Goal: Leave review/rating: Share an evaluation or opinion about a product, service, or content

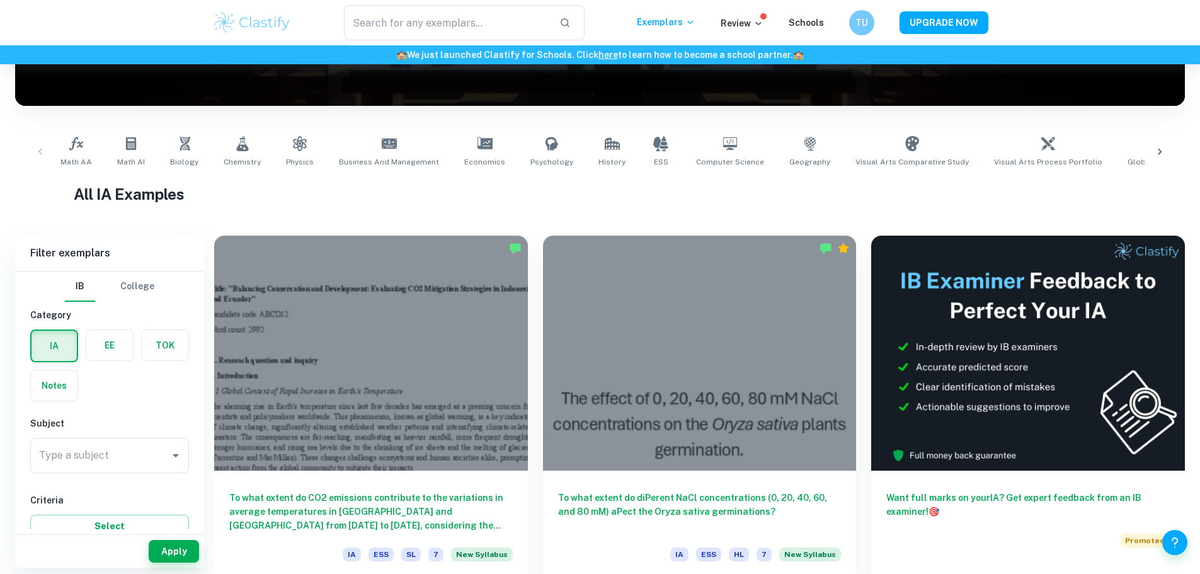
scroll to position [315, 0]
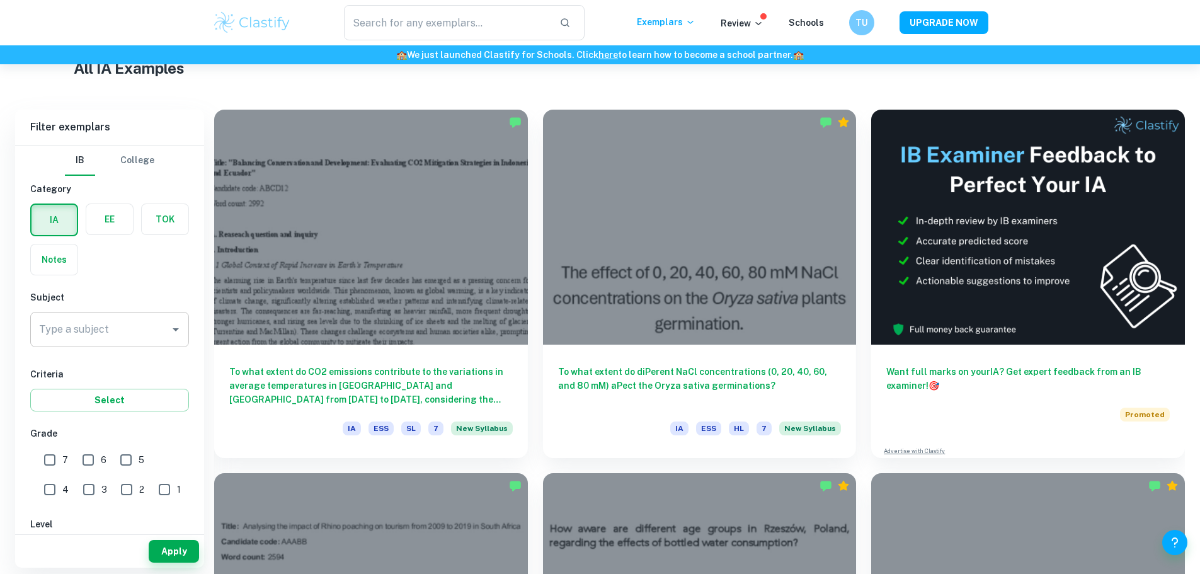
click at [116, 324] on input "Type a subject" at bounding box center [100, 330] width 129 height 24
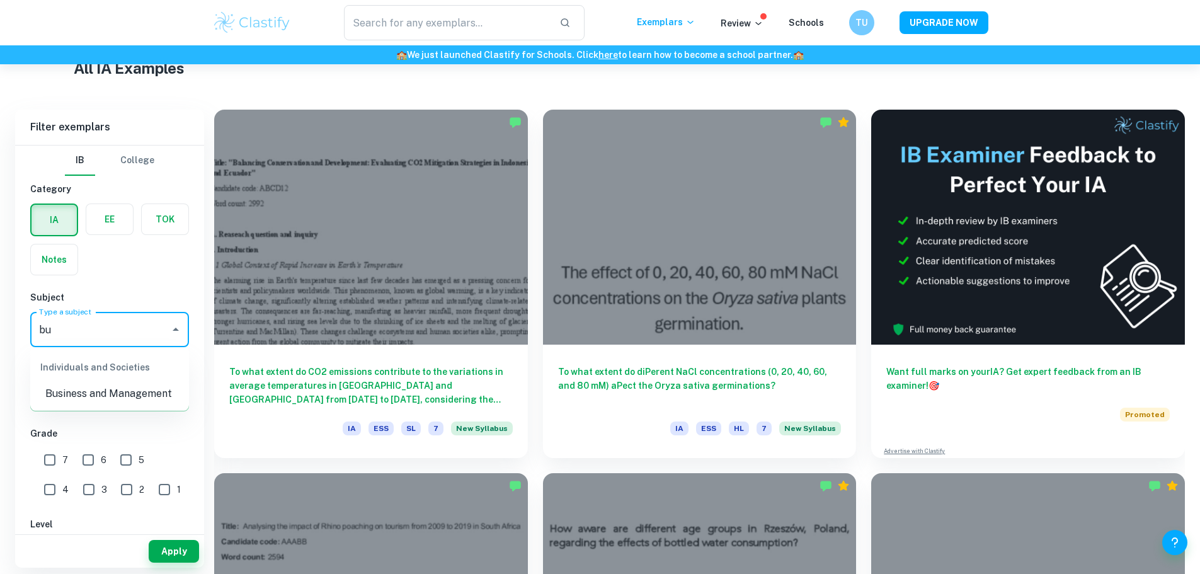
click at [119, 384] on li "Business and Management" at bounding box center [109, 393] width 159 height 23
type input "Business and Management"
click at [175, 549] on button "Apply" at bounding box center [174, 551] width 50 height 23
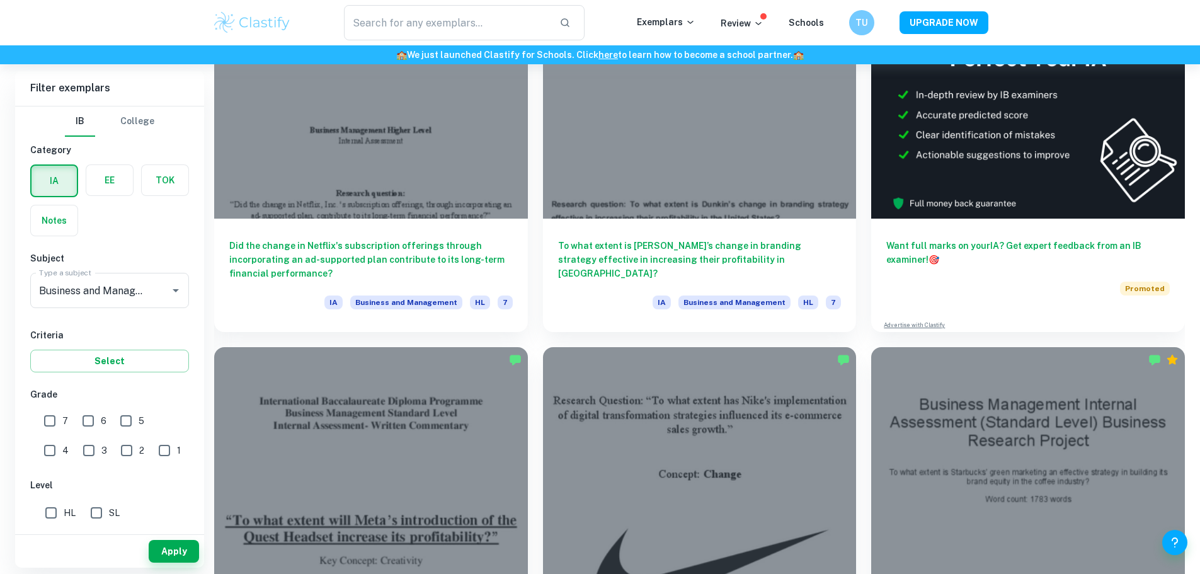
scroll to position [504, 0]
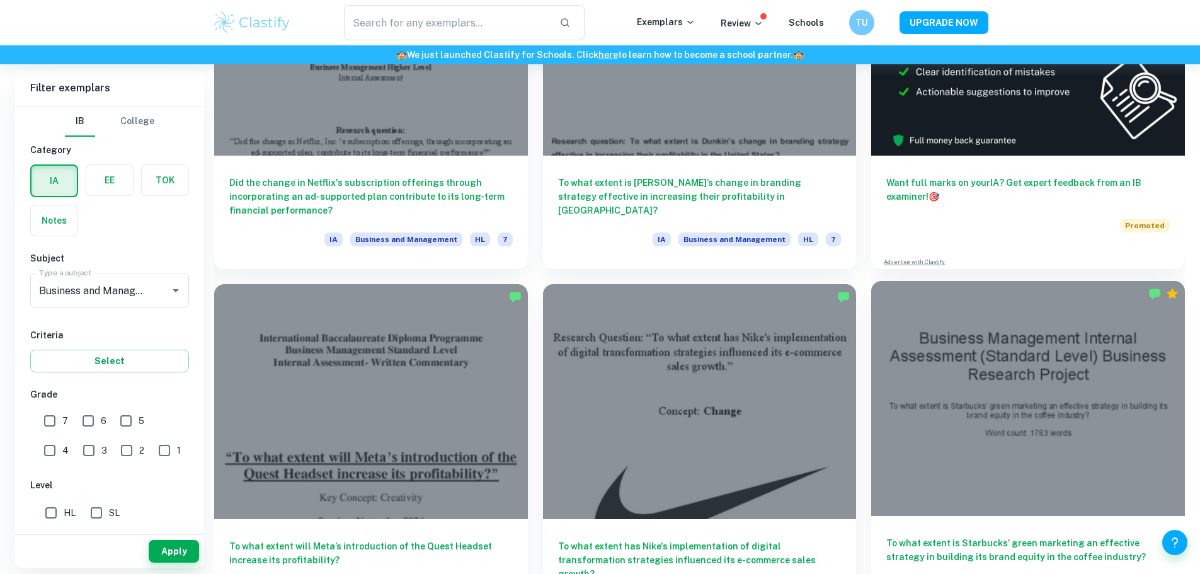
click at [871, 339] on div at bounding box center [1028, 398] width 314 height 235
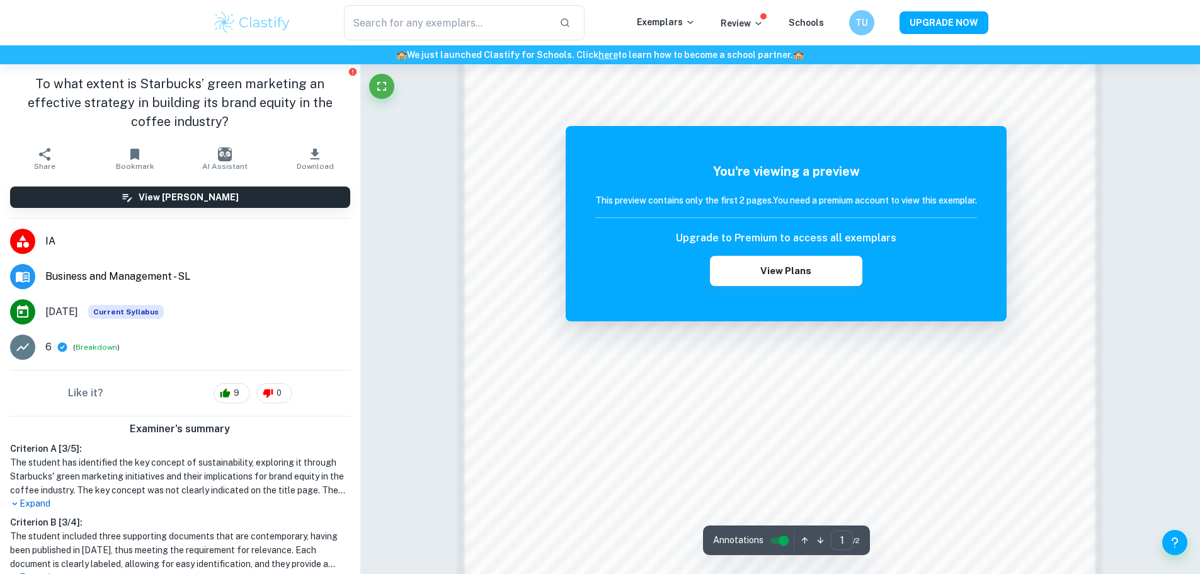
scroll to position [1378, 0]
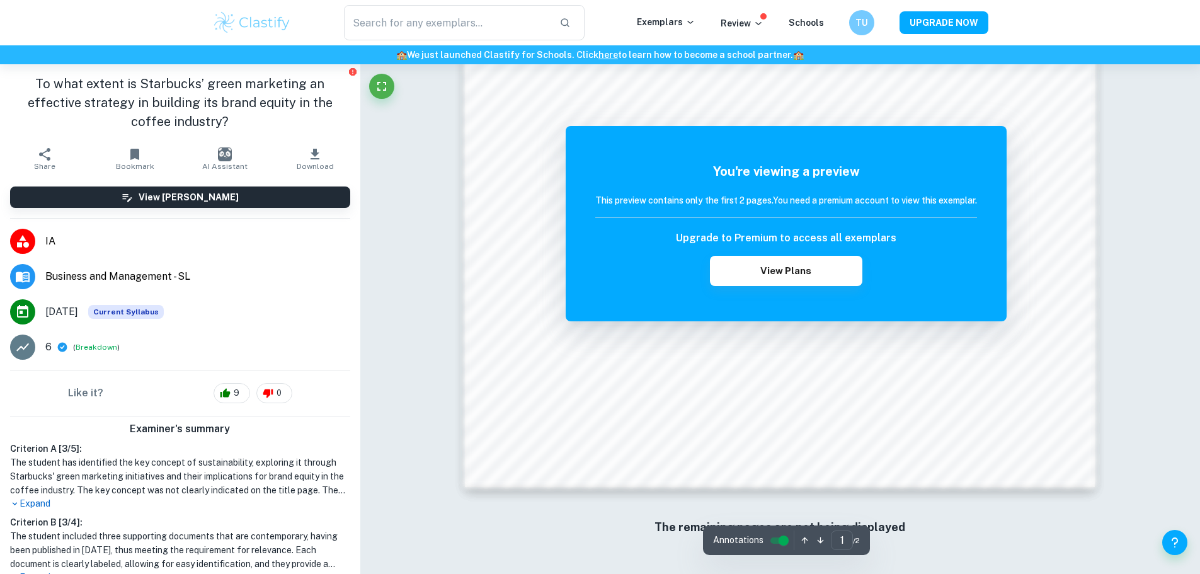
click at [861, 541] on div "Annotations 1 ​ / 2" at bounding box center [786, 540] width 167 height 30
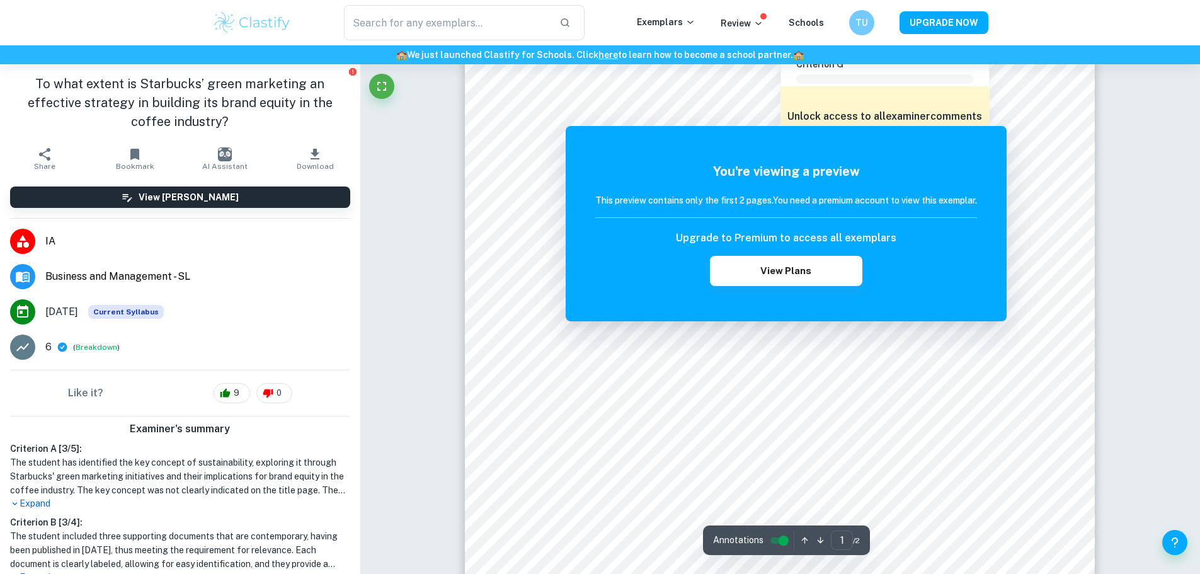
scroll to position [441, 0]
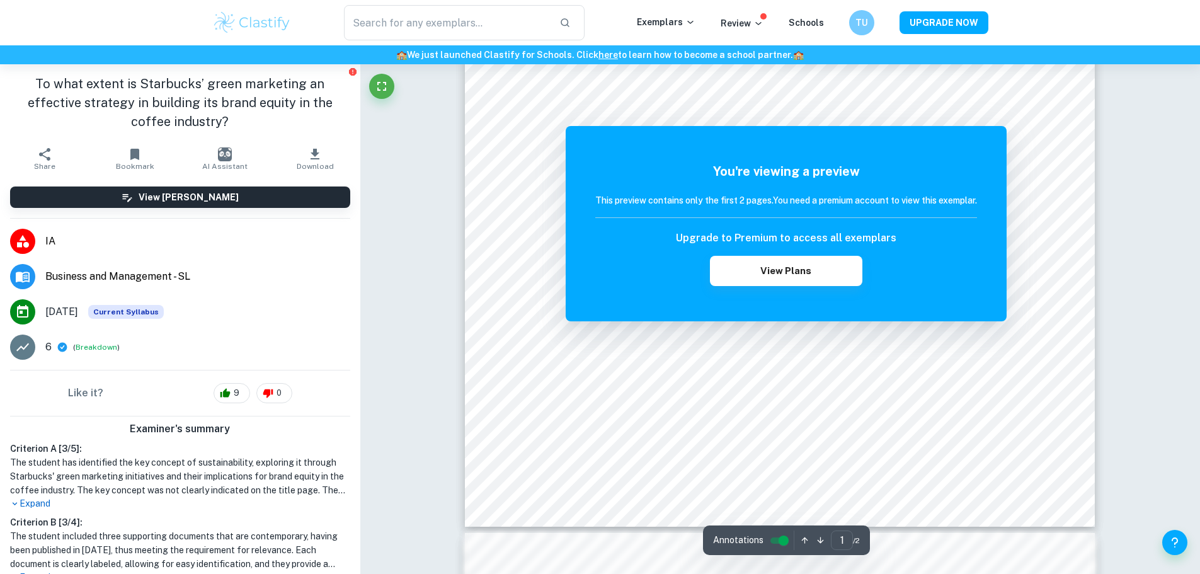
drag, startPoint x: 893, startPoint y: 200, endPoint x: 576, endPoint y: 1, distance: 374.8
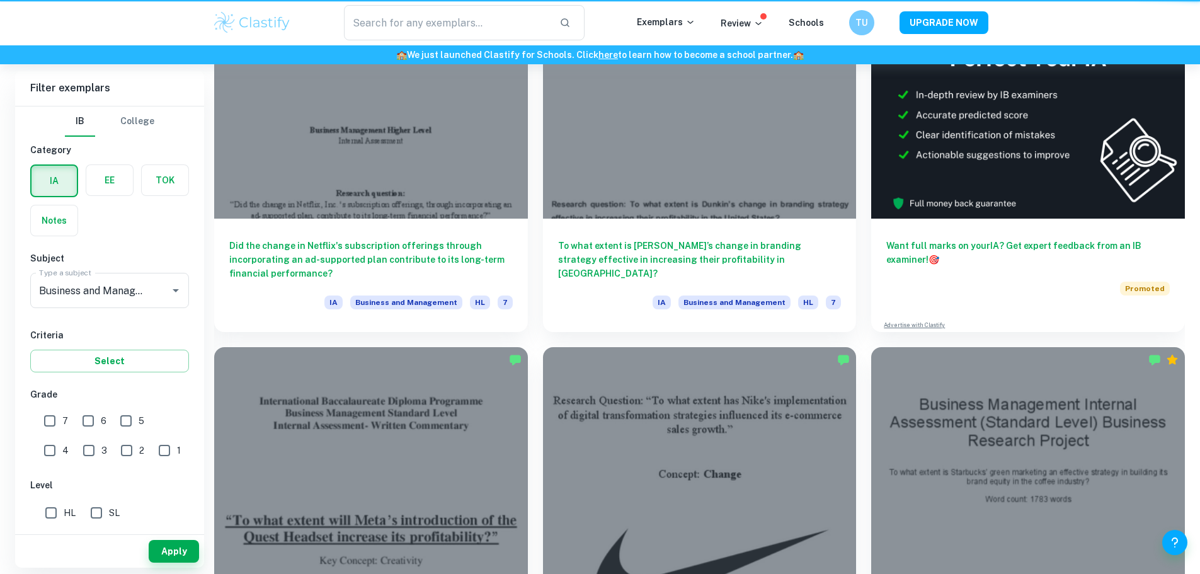
scroll to position [504, 0]
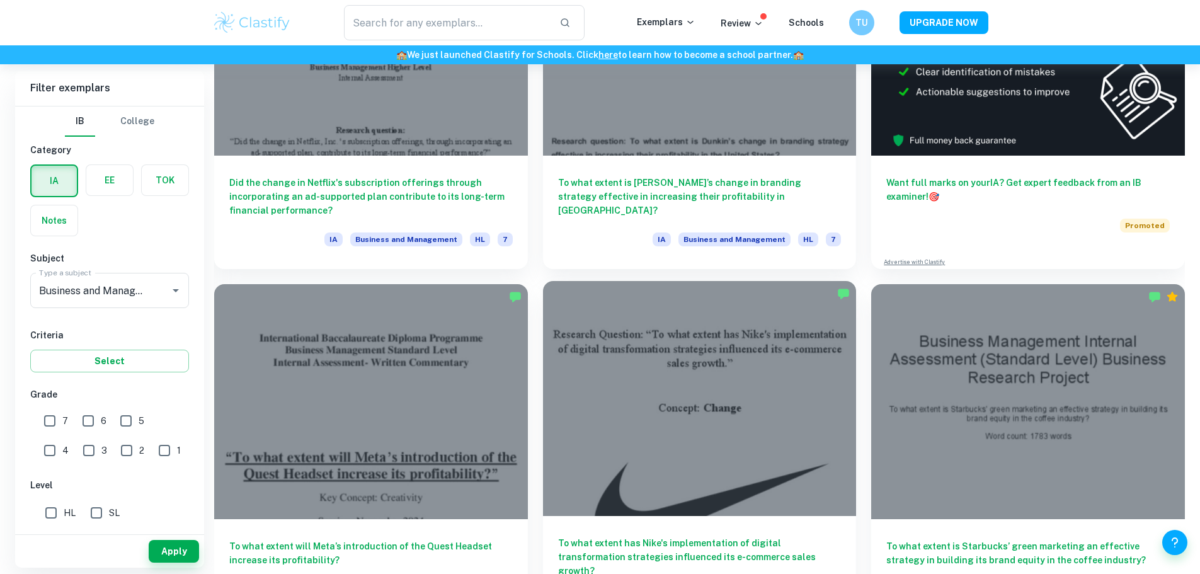
click at [558, 536] on h6 "To what extent has Nike's implementation of digital transformation strategies i…" at bounding box center [700, 557] width 284 height 42
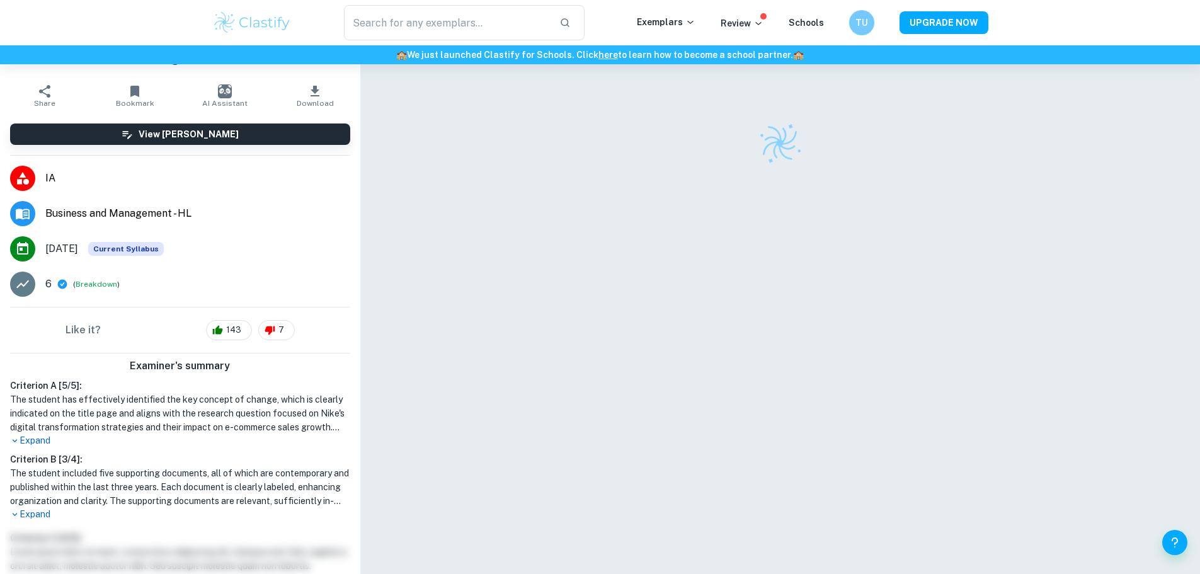
scroll to position [126, 0]
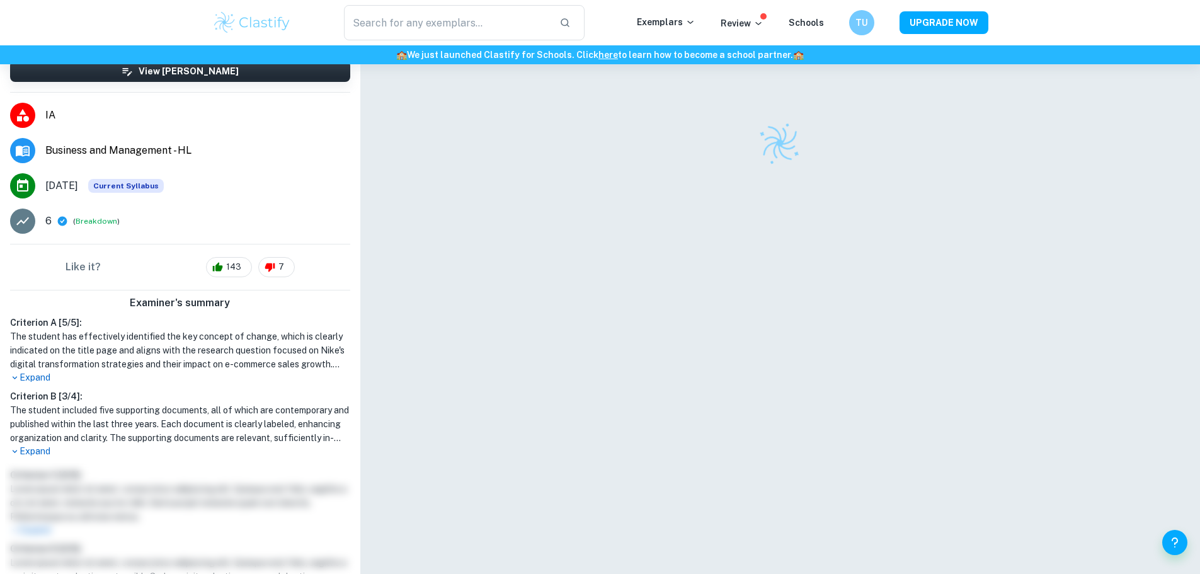
click at [28, 453] on p "Expand" at bounding box center [180, 451] width 340 height 13
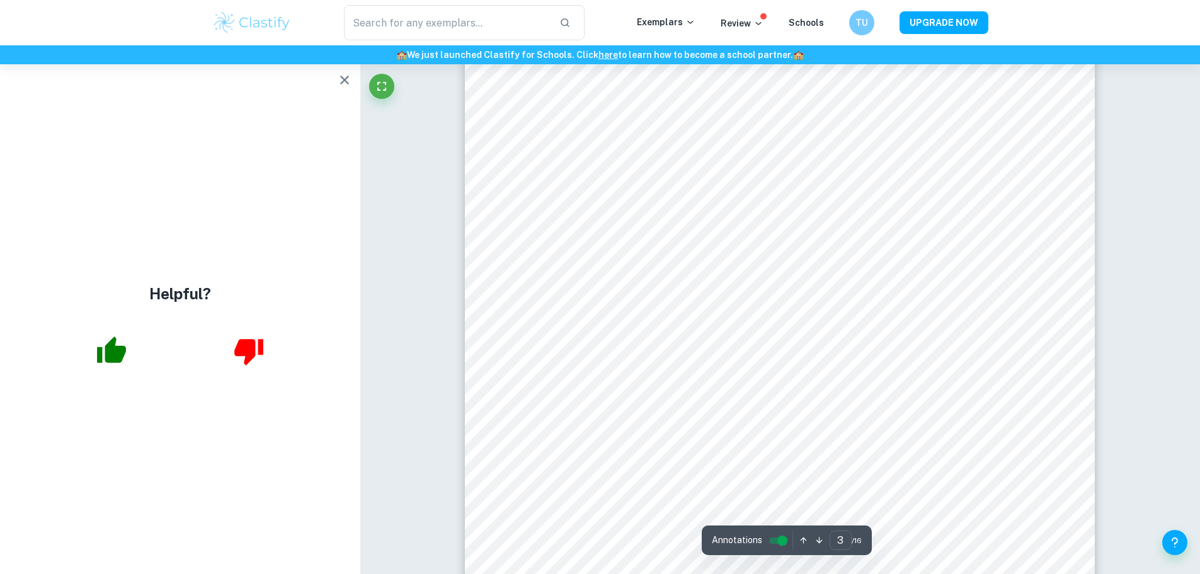
scroll to position [2205, 0]
type input "4"
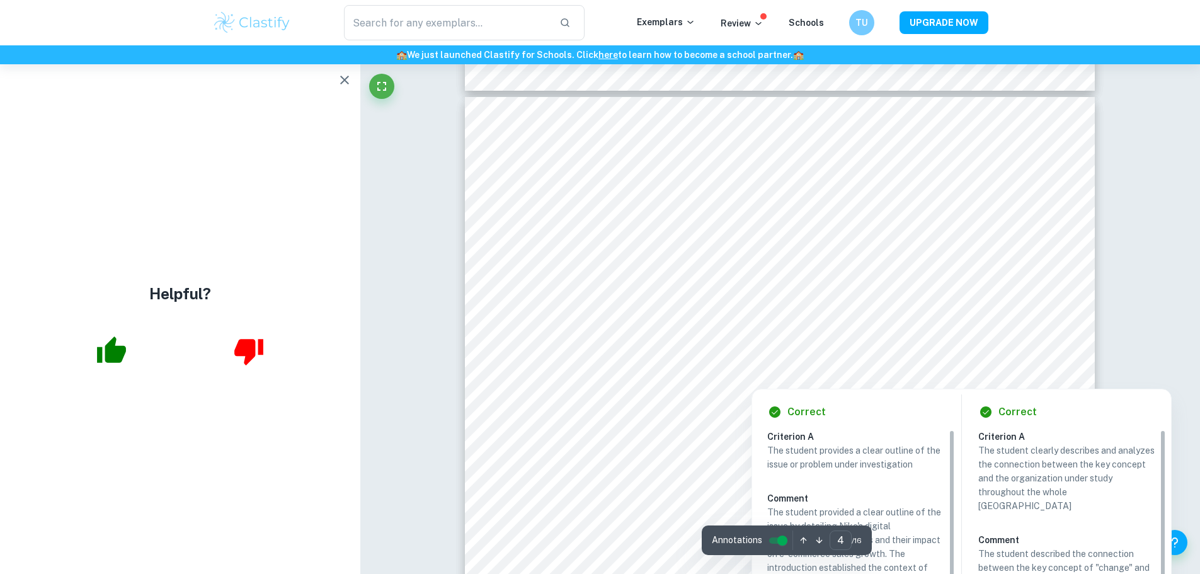
scroll to position [2709, 0]
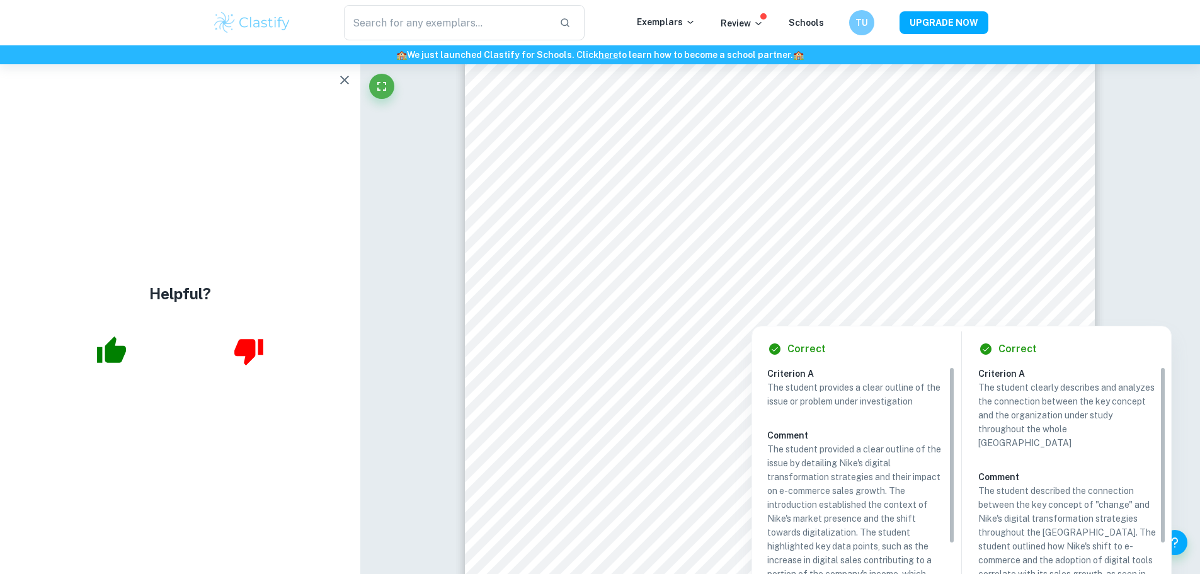
click at [691, 170] on div at bounding box center [781, 173] width 484 height 45
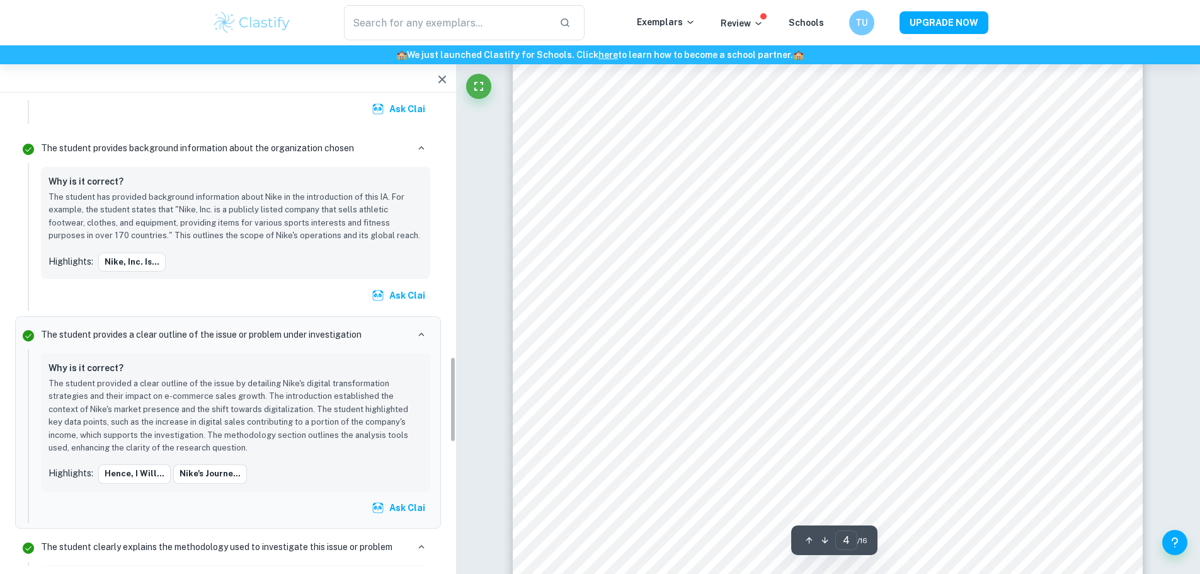
scroll to position [1392, 0]
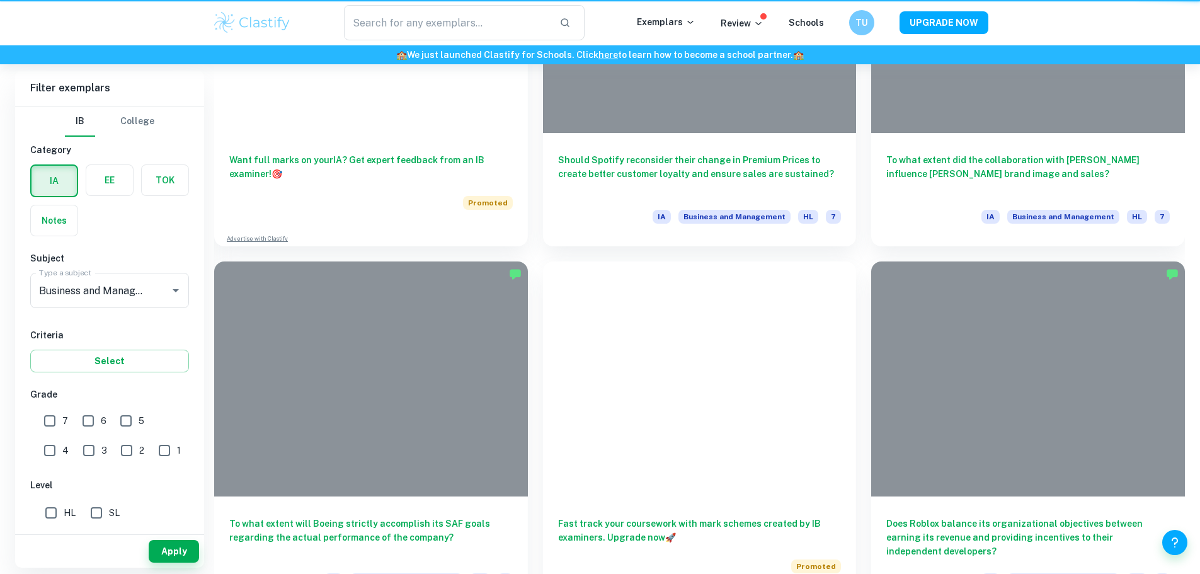
scroll to position [504, 0]
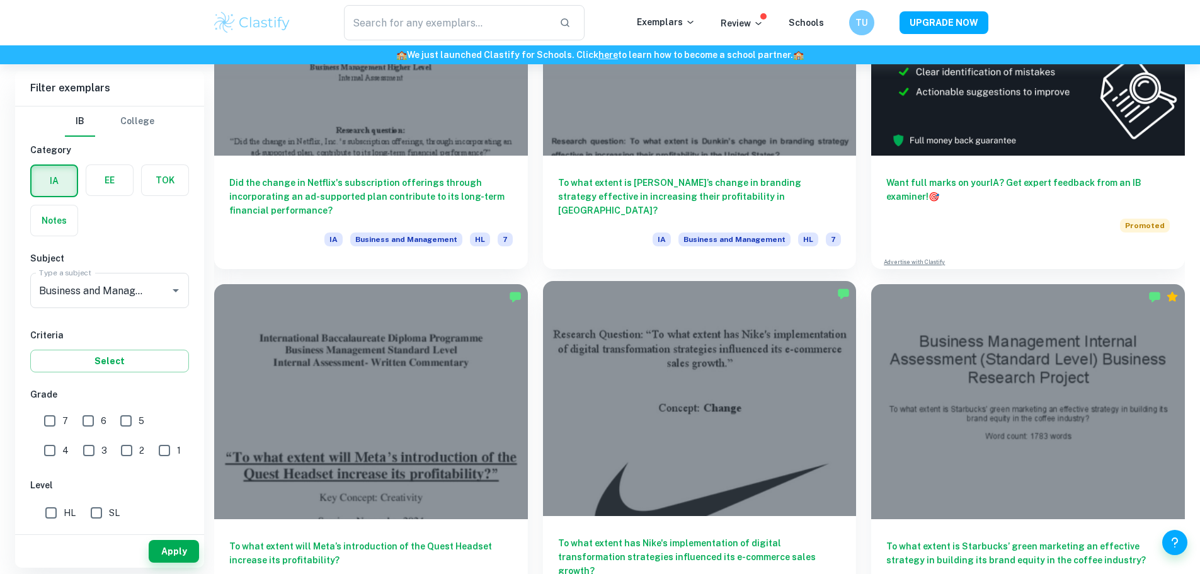
click at [543, 283] on div at bounding box center [700, 398] width 314 height 235
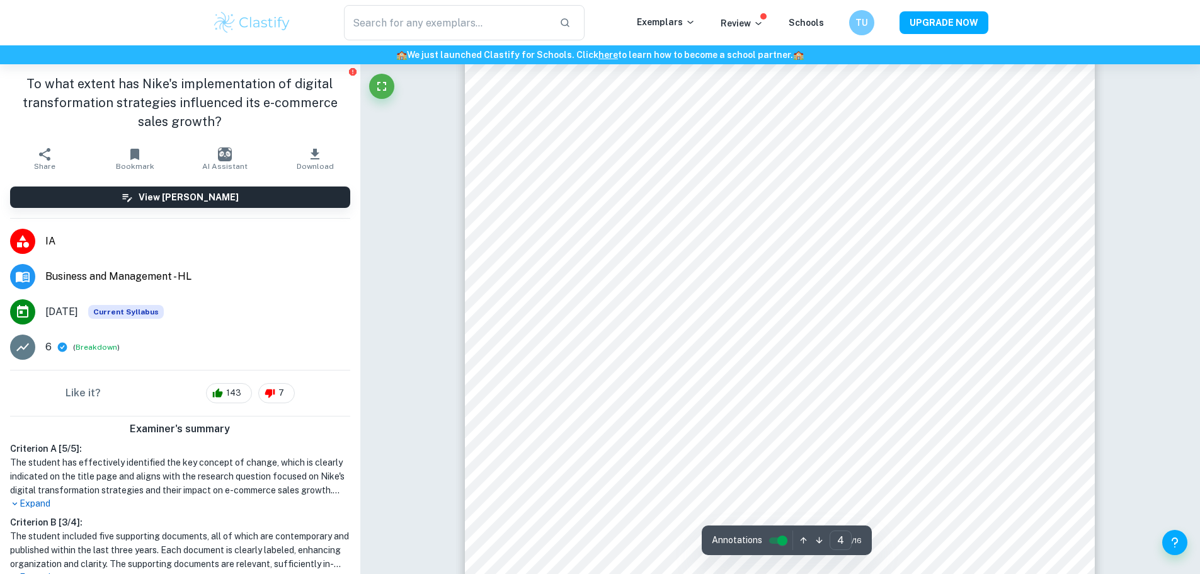
scroll to position [2962, 0]
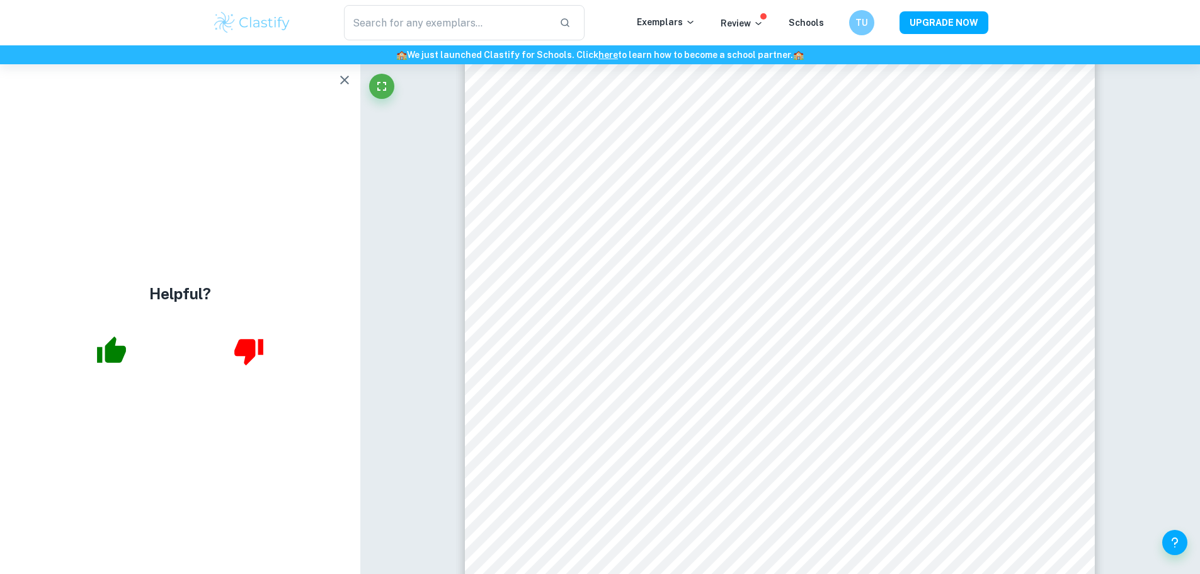
click at [343, 75] on icon "button" at bounding box center [344, 79] width 15 height 15
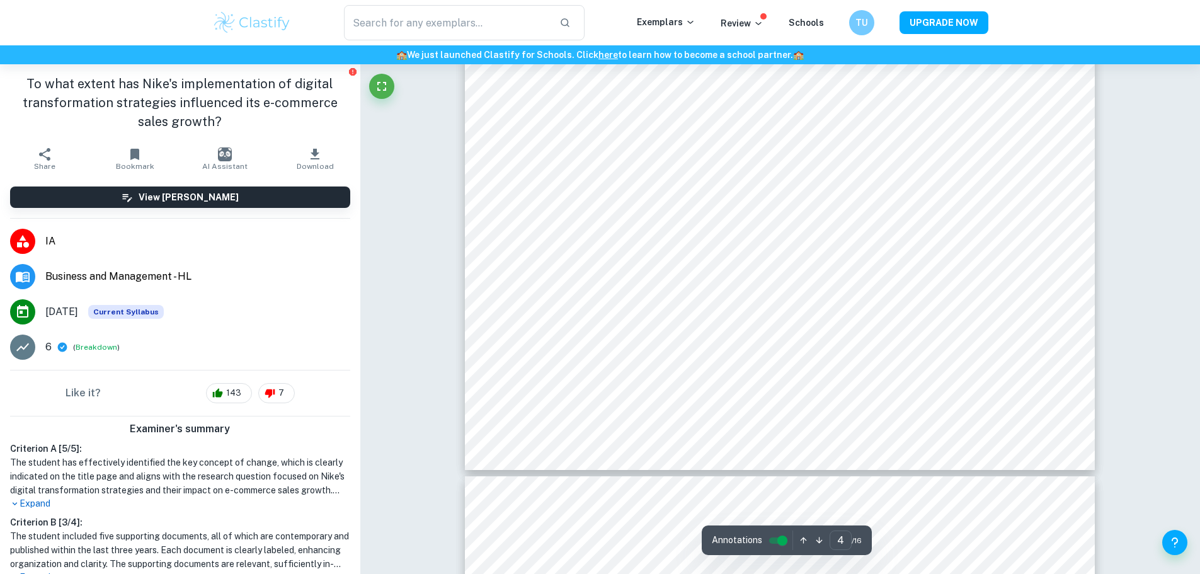
scroll to position [3151, 0]
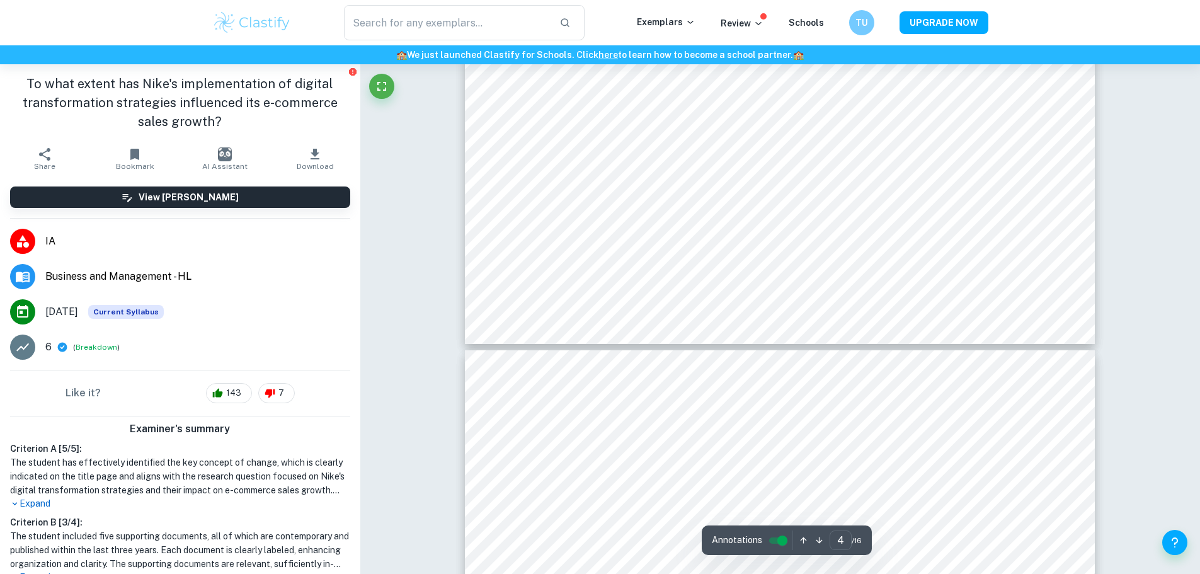
type input "5"
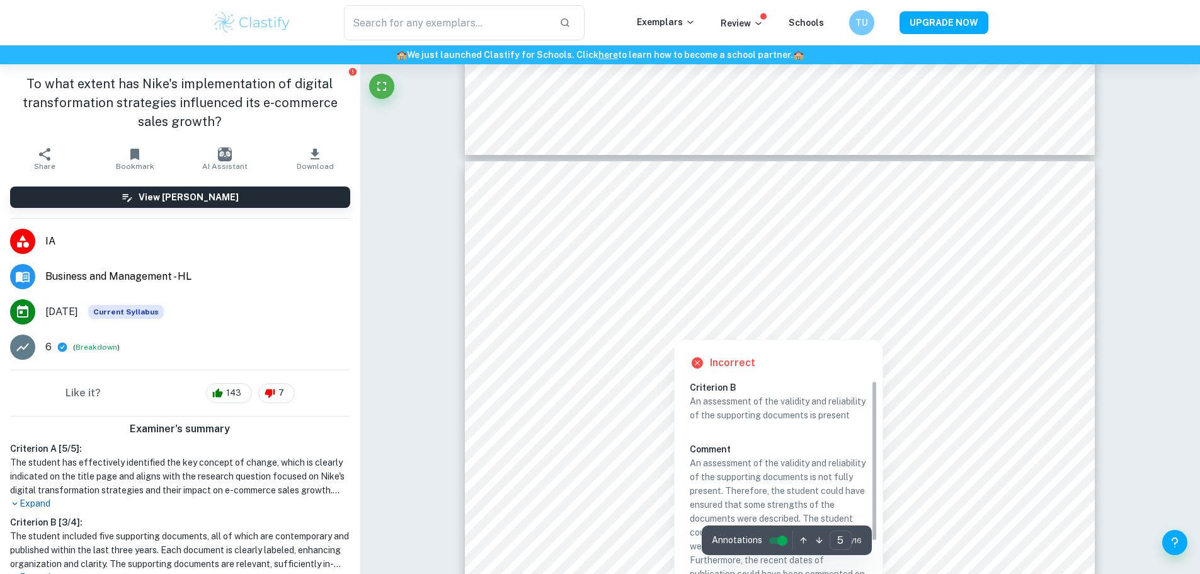
scroll to position [3466, 0]
